Goal: Navigation & Orientation: Find specific page/section

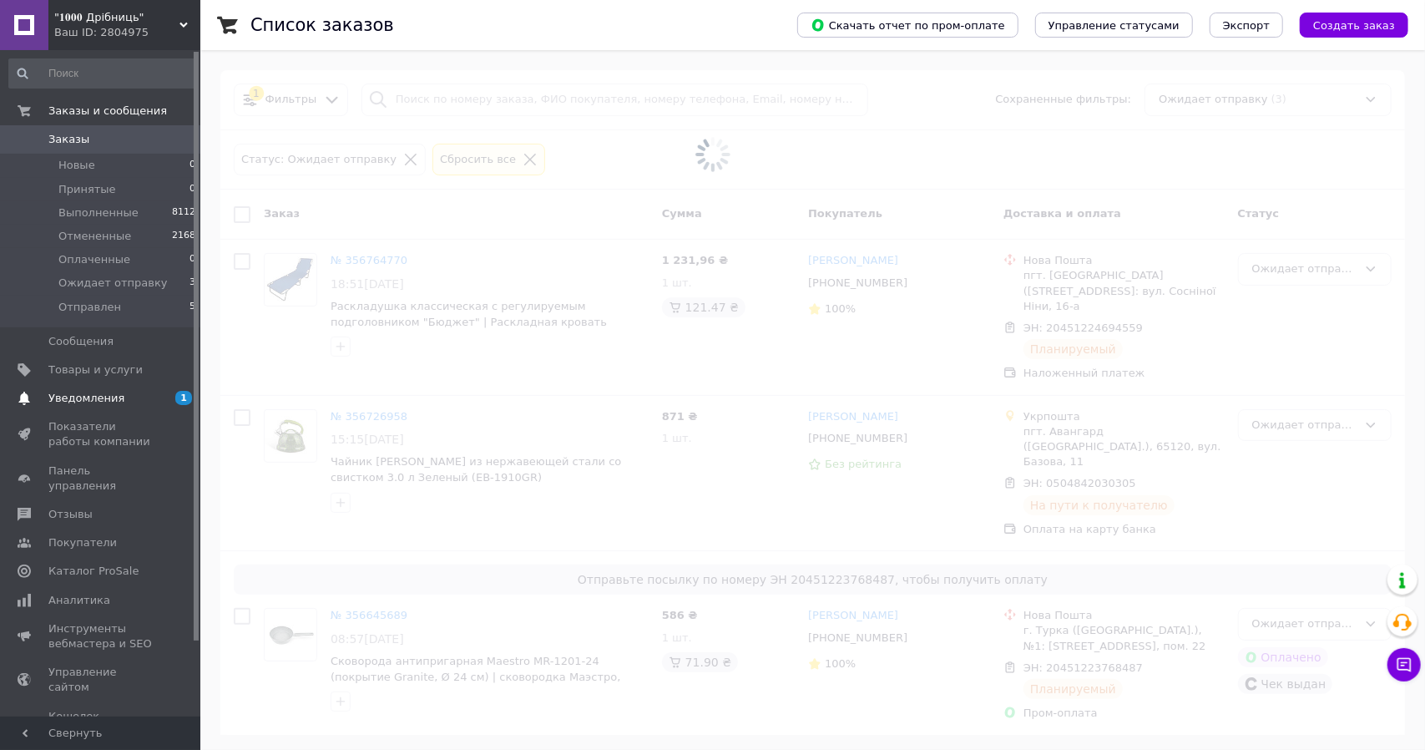
click at [121, 398] on span "Уведомления" at bounding box center [101, 398] width 106 height 15
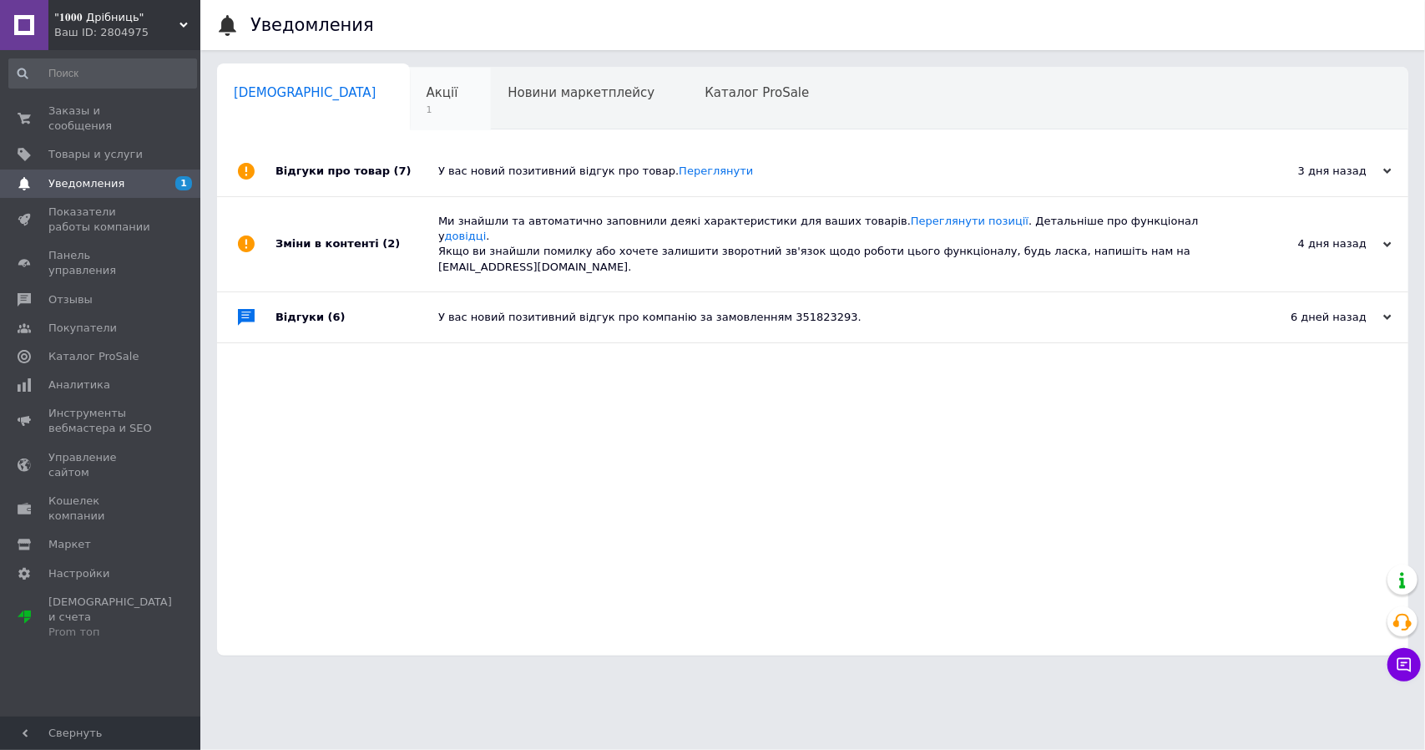
click at [427, 106] on span "1" at bounding box center [443, 110] width 32 height 13
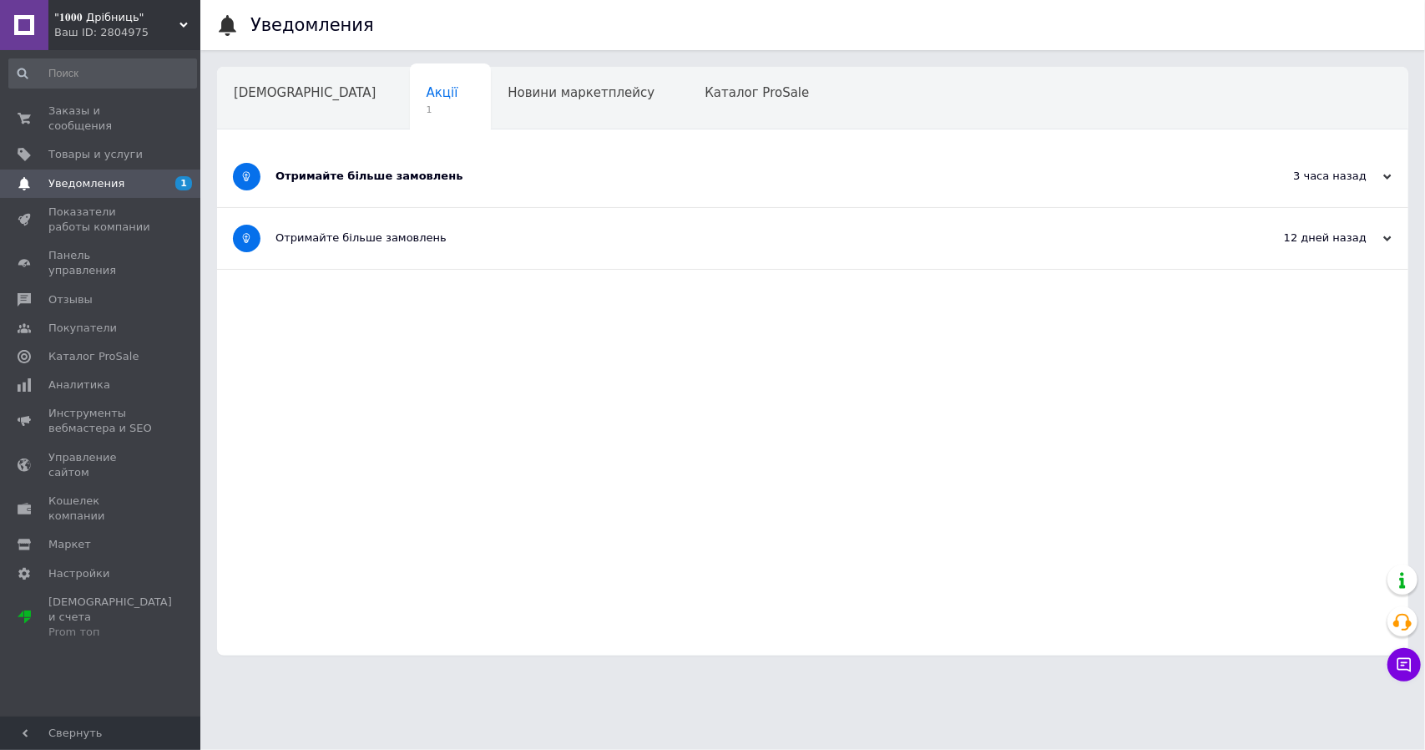
click at [549, 176] on div "Отримайте більше замовлень" at bounding box center [749, 176] width 949 height 15
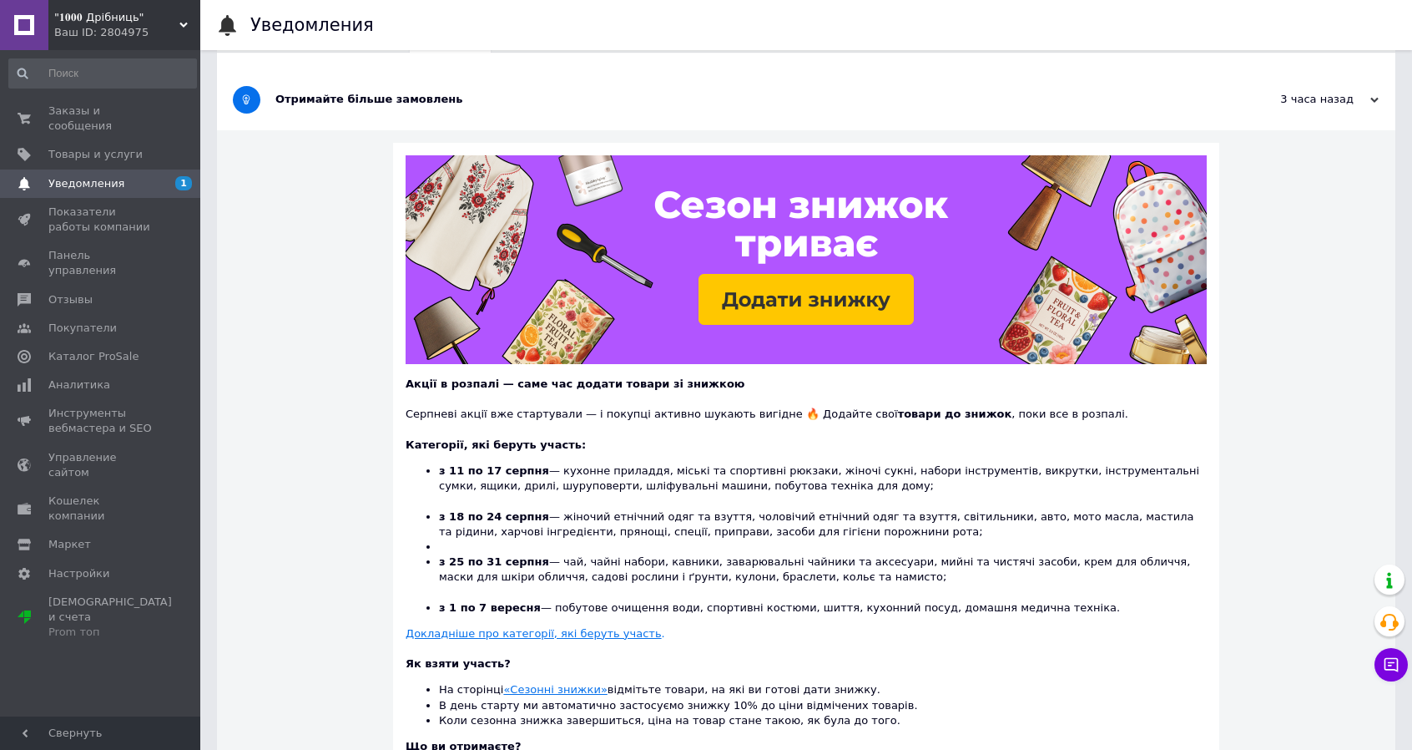
scroll to position [62, 0]
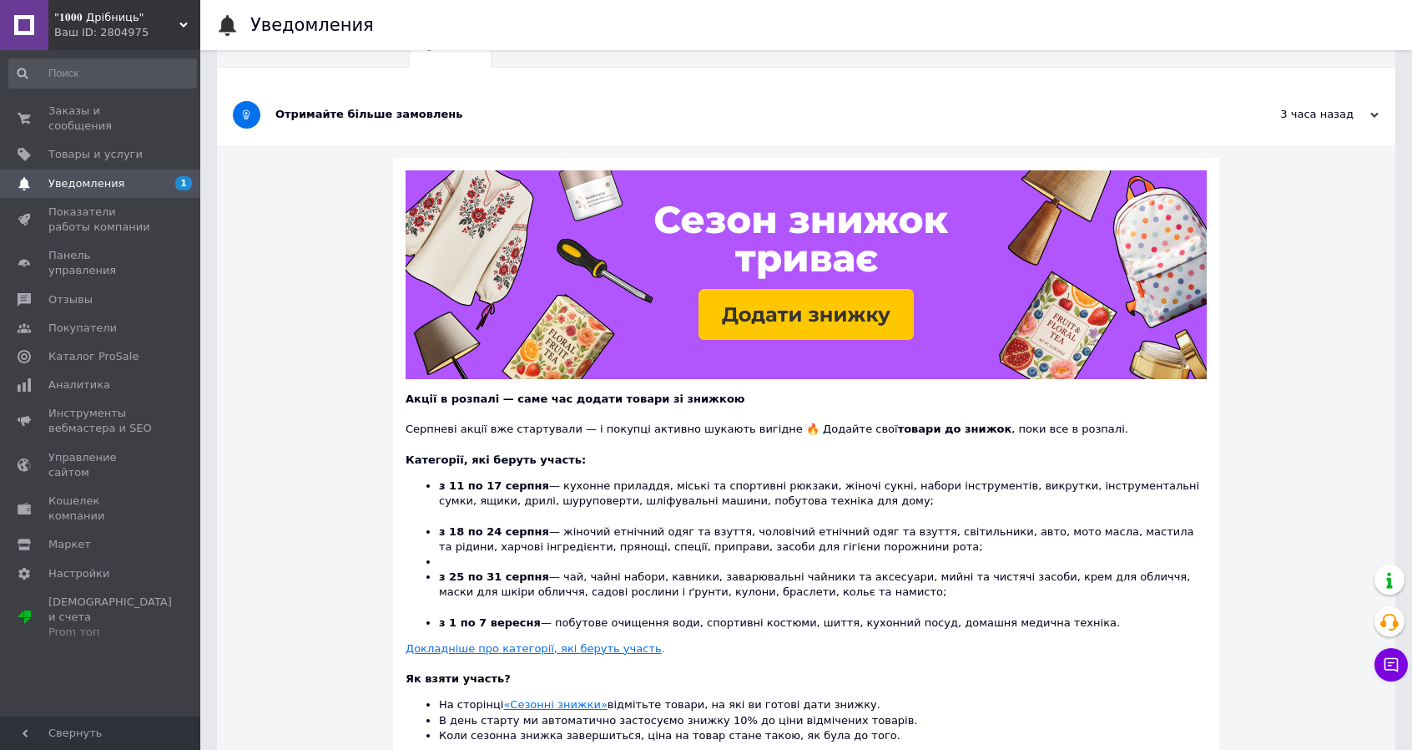
click at [81, 176] on span "Уведомления" at bounding box center [86, 183] width 76 height 15
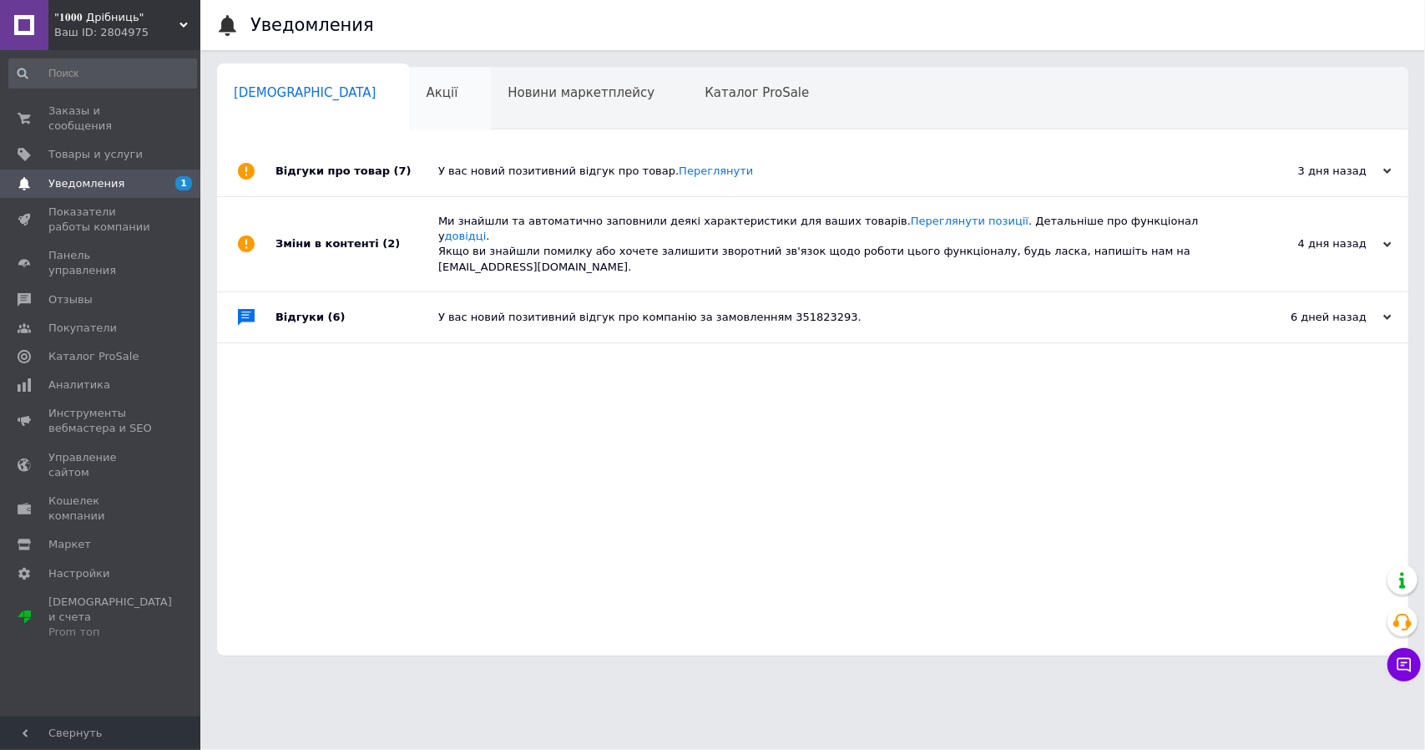
click at [427, 96] on span "Акції" at bounding box center [443, 92] width 32 height 15
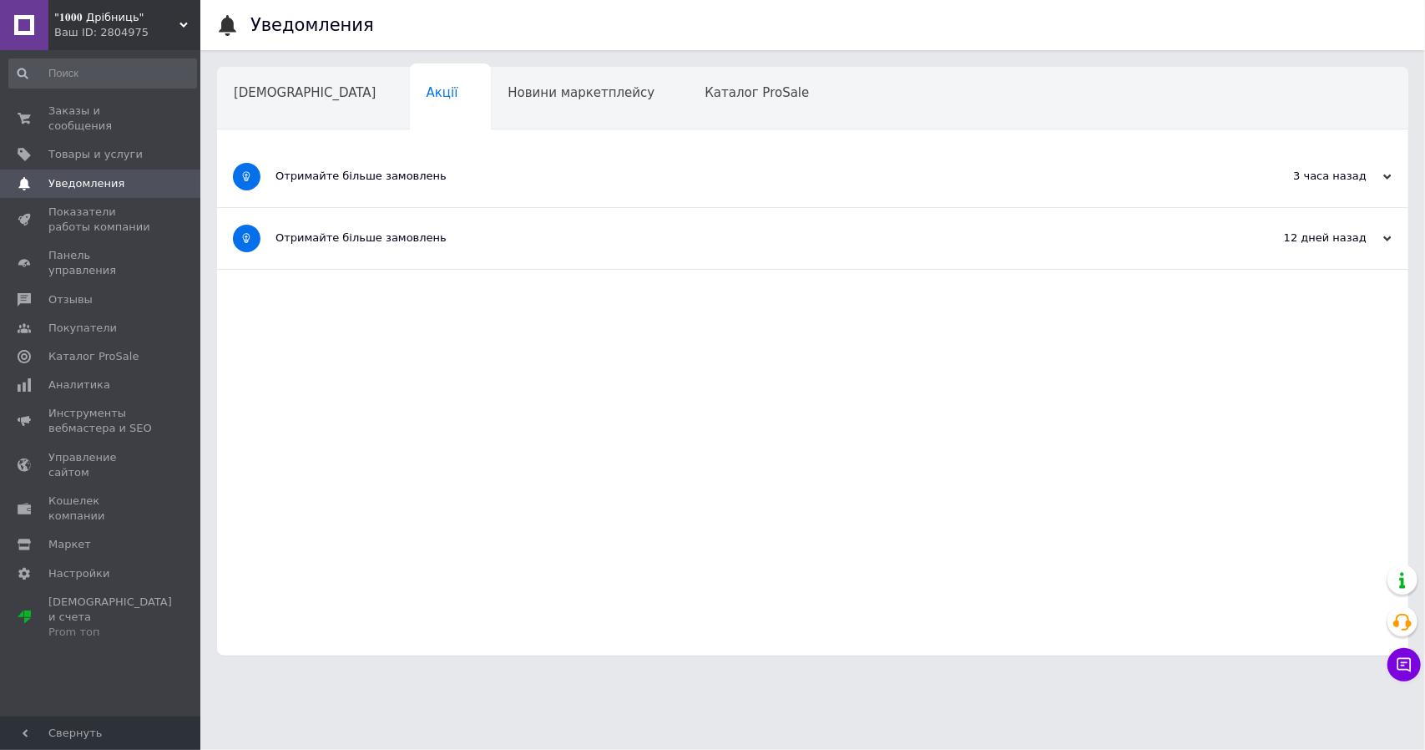
click at [402, 179] on div "Отримайте більше замовлень" at bounding box center [749, 176] width 949 height 15
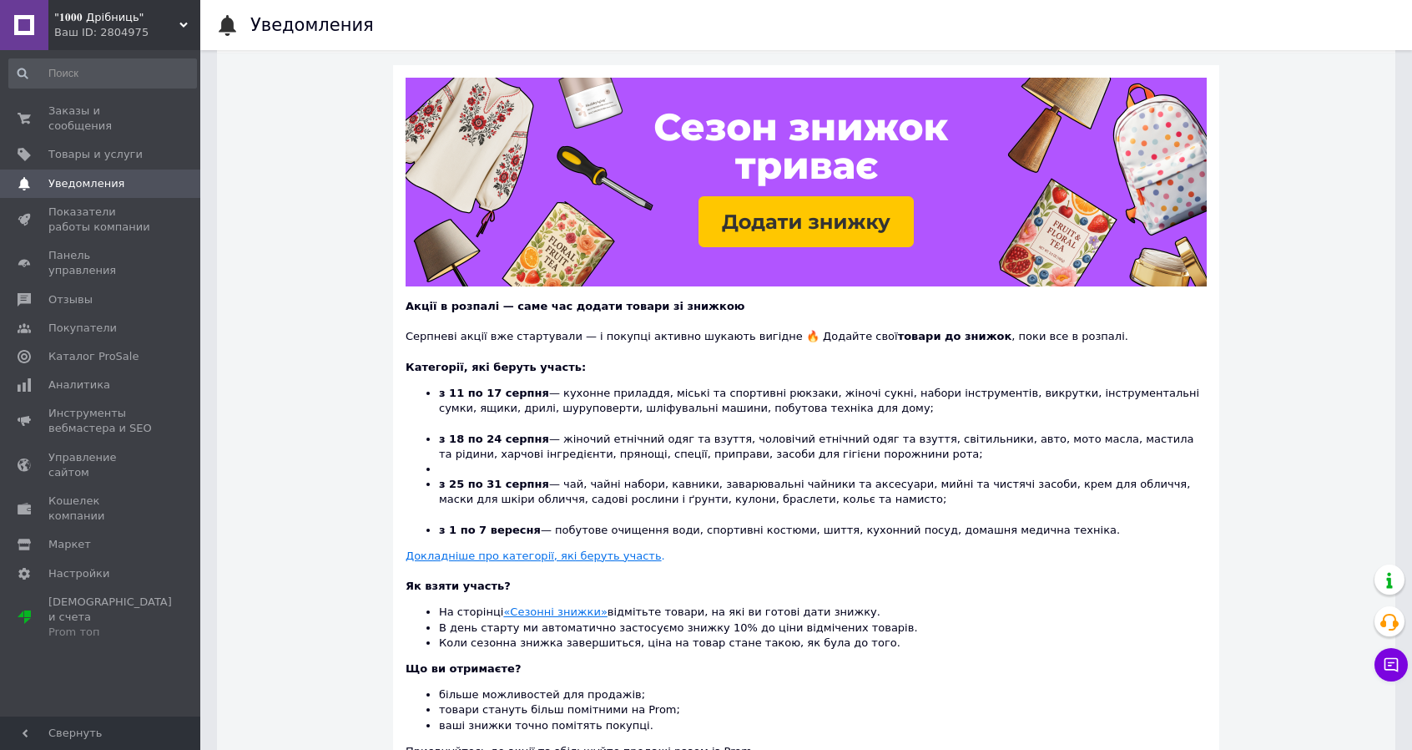
scroll to position [312, 0]
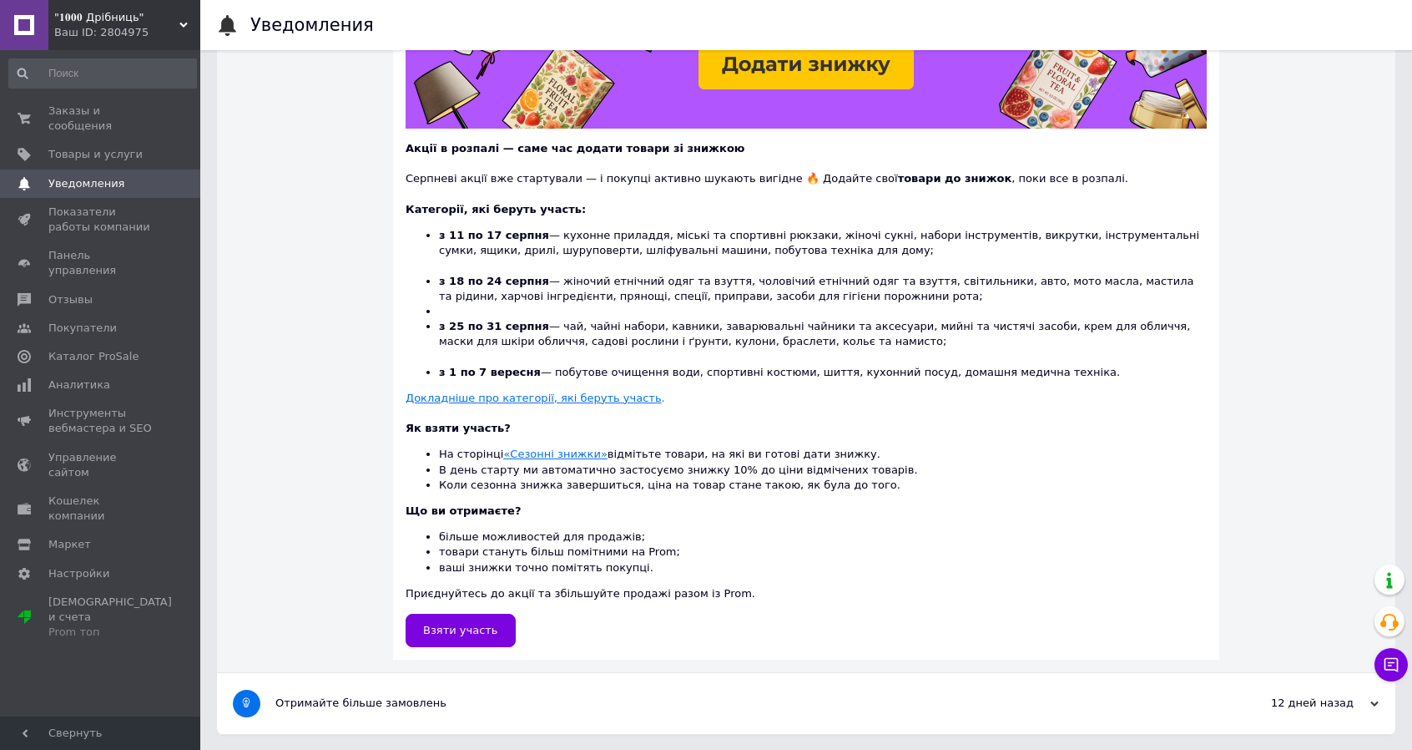
click at [556, 447] on u "«Сезонні знижки»" at bounding box center [555, 453] width 104 height 13
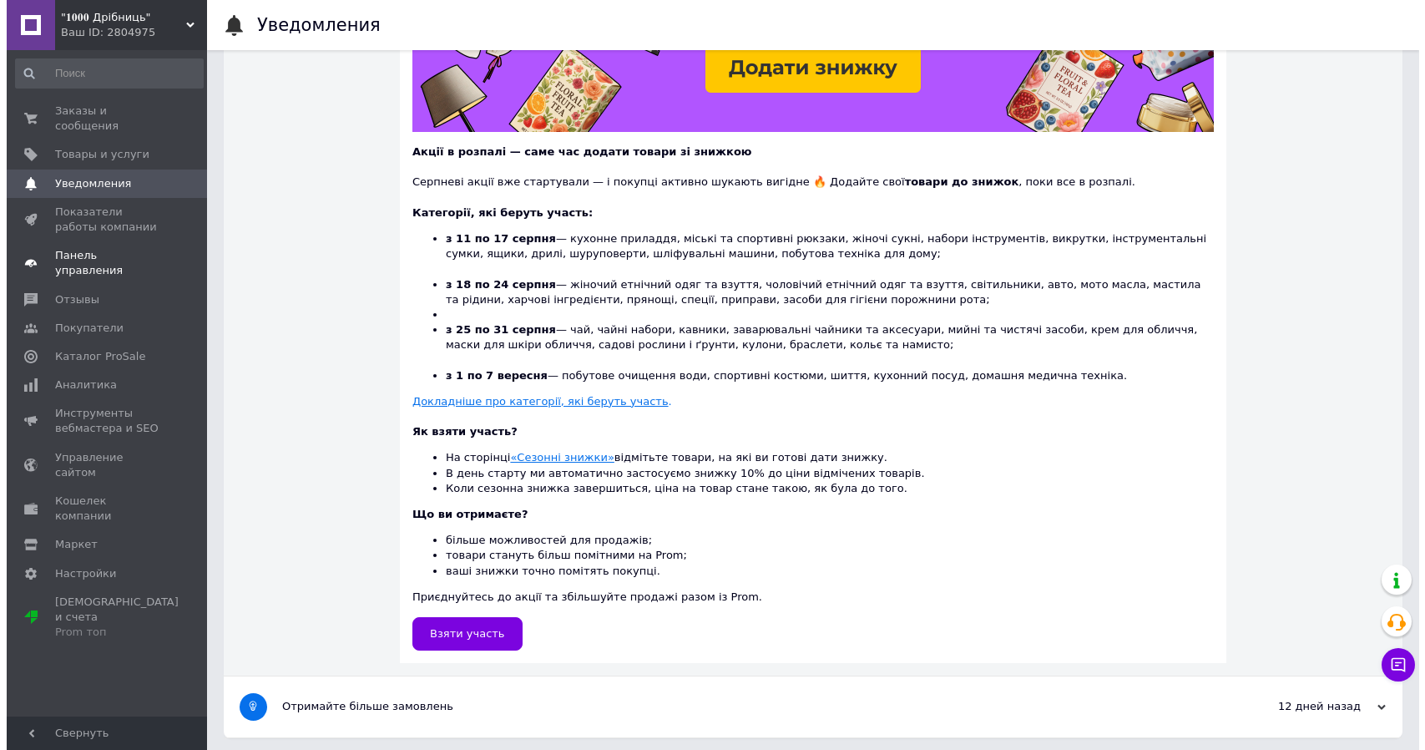
scroll to position [0, 0]
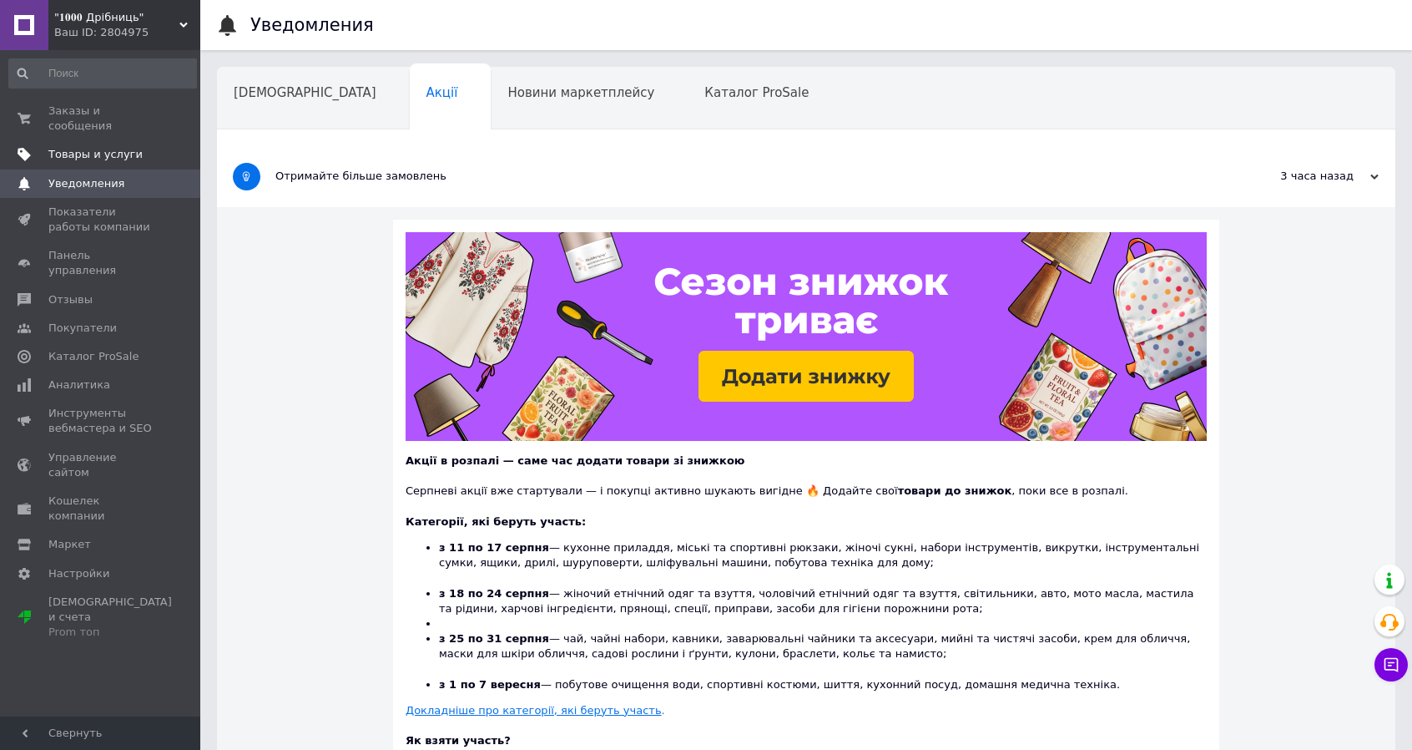
click at [107, 147] on span "Товары и услуги" at bounding box center [95, 154] width 94 height 15
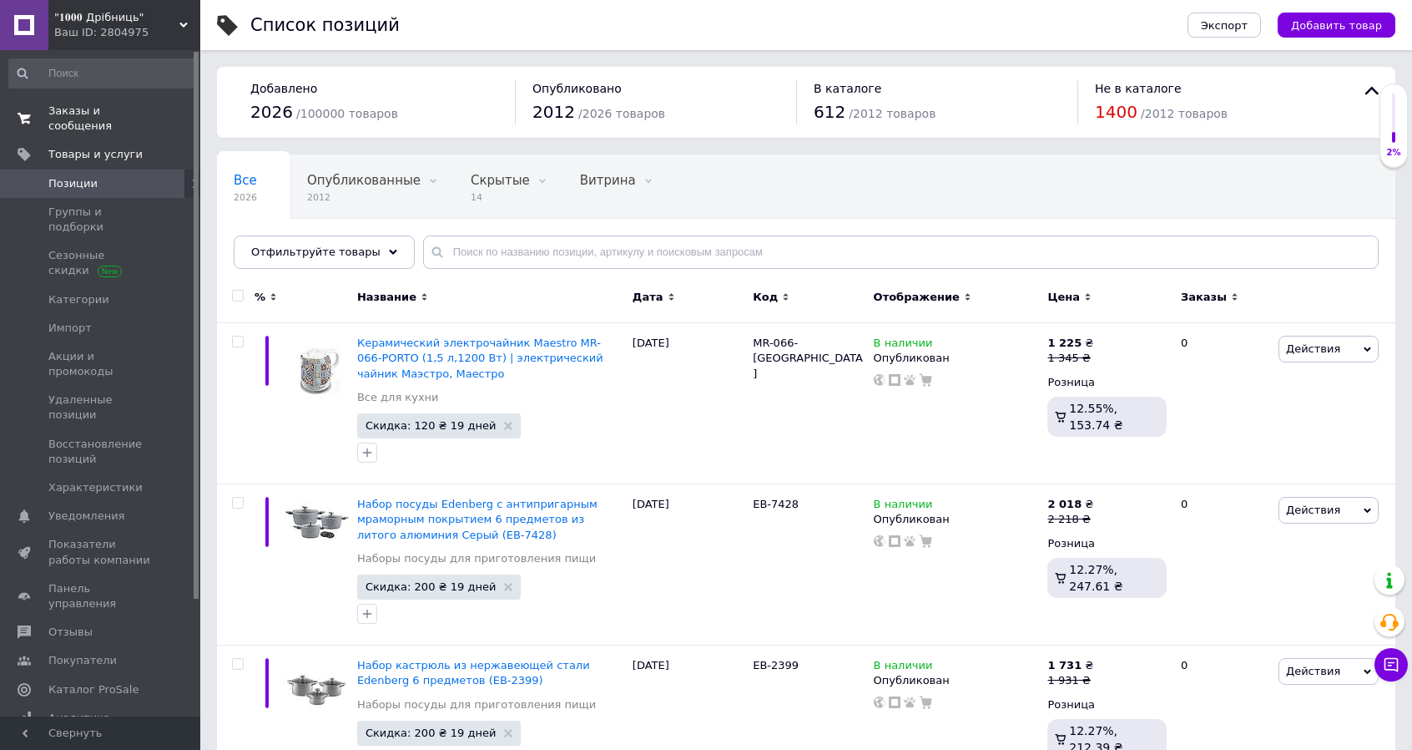
click at [108, 99] on link "Заказы и сообщения 0 0" at bounding box center [102, 118] width 205 height 43
